Goal: Task Accomplishment & Management: Manage account settings

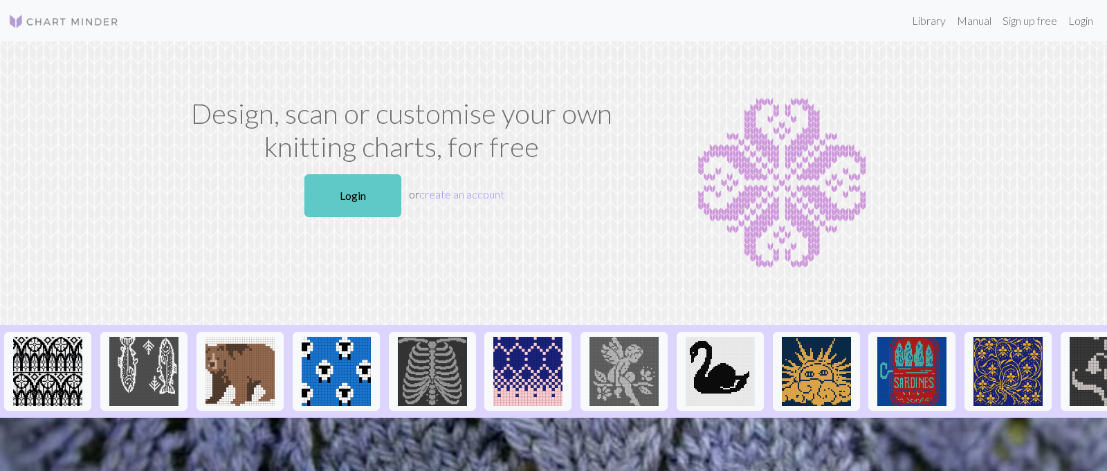
click at [332, 217] on link "Login" at bounding box center [352, 195] width 97 height 43
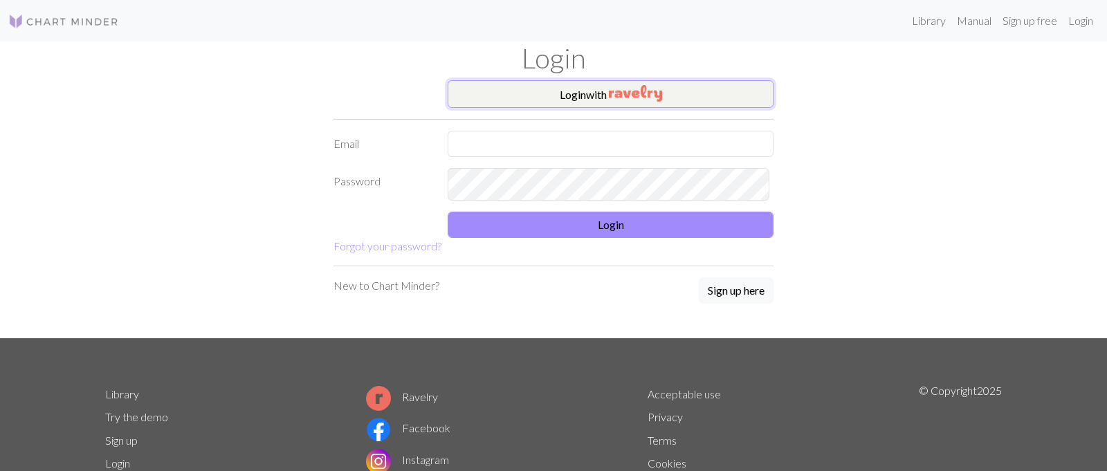
click at [641, 102] on img "button" at bounding box center [635, 93] width 53 height 17
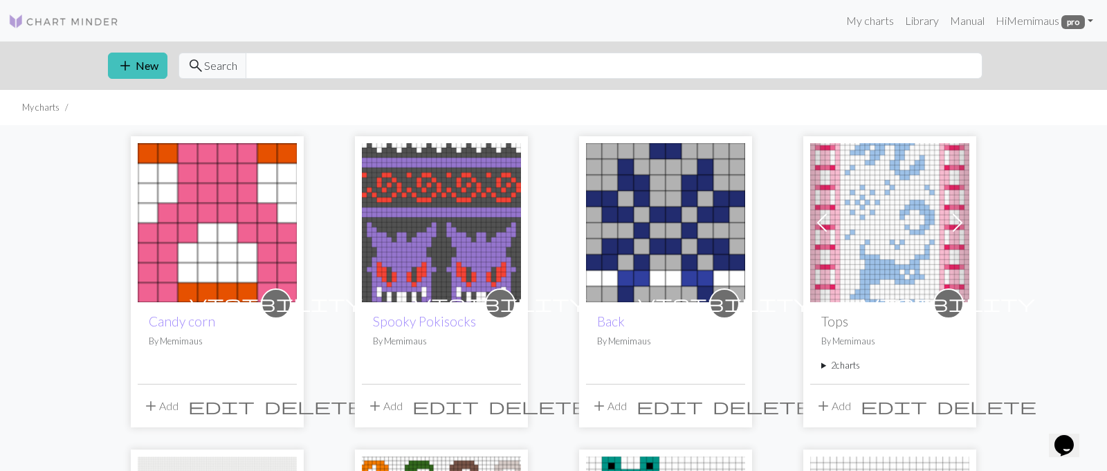
click at [270, 269] on img at bounding box center [217, 222] width 159 height 159
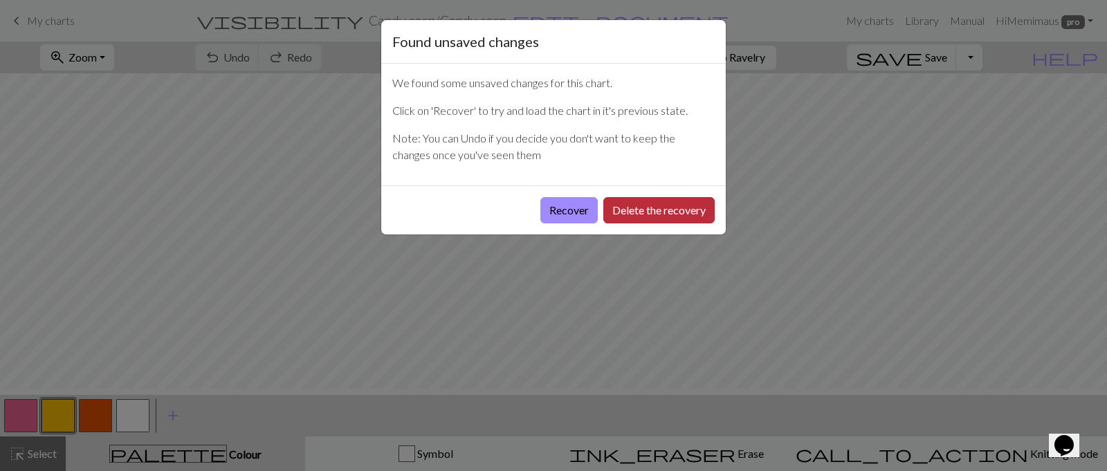
click at [609, 223] on button "Delete the recovery" at bounding box center [658, 210] width 111 height 26
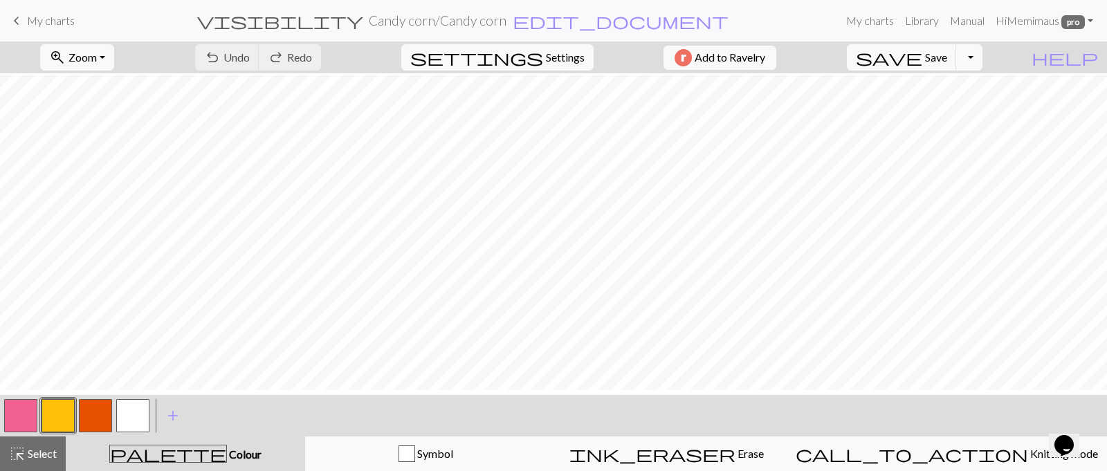
scroll to position [85, 0]
click at [13, 432] on button "button" at bounding box center [20, 415] width 33 height 33
click at [134, 416] on button "button" at bounding box center [132, 415] width 33 height 33
drag, startPoint x: 24, startPoint y: 432, endPoint x: 187, endPoint y: 407, distance: 165.0
click at [24, 431] on button "button" at bounding box center [20, 415] width 33 height 33
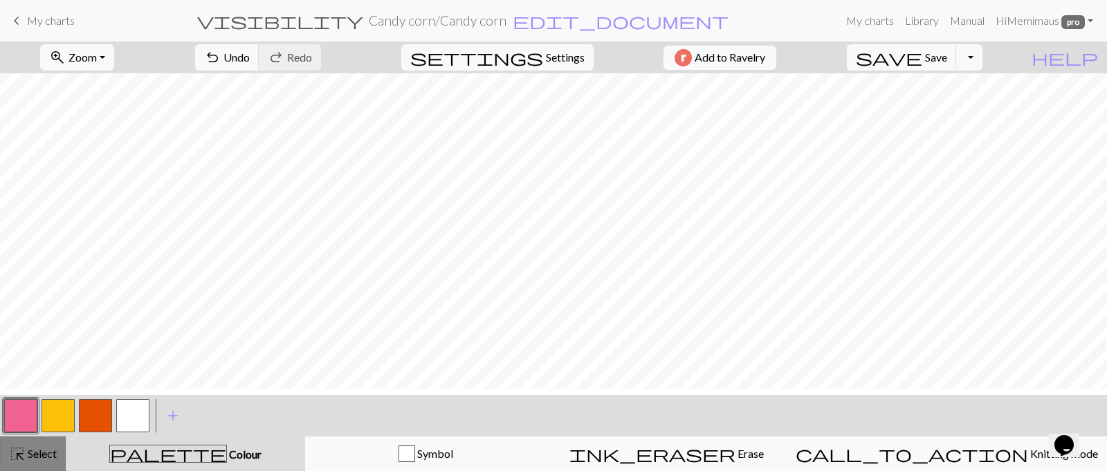
click at [57, 459] on span "Select" at bounding box center [41, 453] width 31 height 13
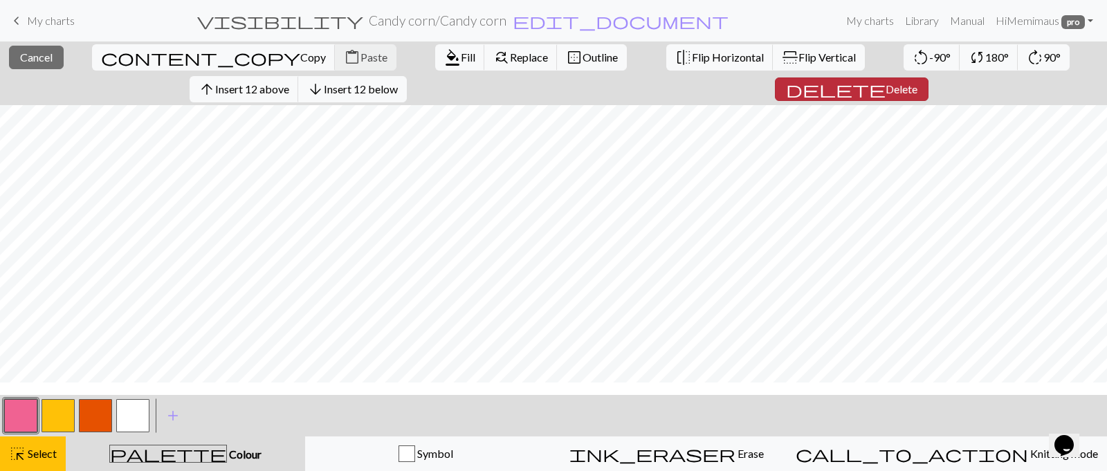
click at [914, 101] on button "delete Delete" at bounding box center [852, 89] width 154 height 24
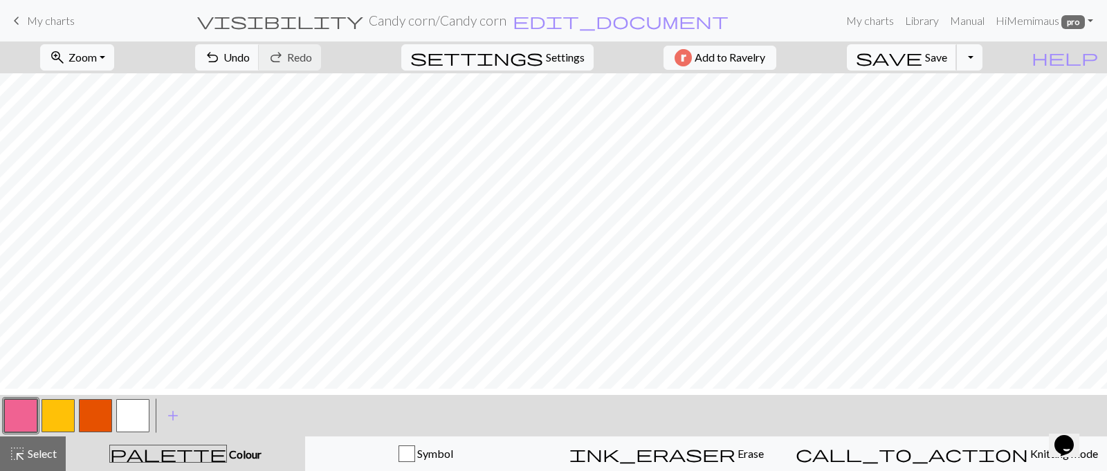
click at [947, 64] on span "Save" at bounding box center [936, 57] width 22 height 13
